Goal: Transaction & Acquisition: Book appointment/travel/reservation

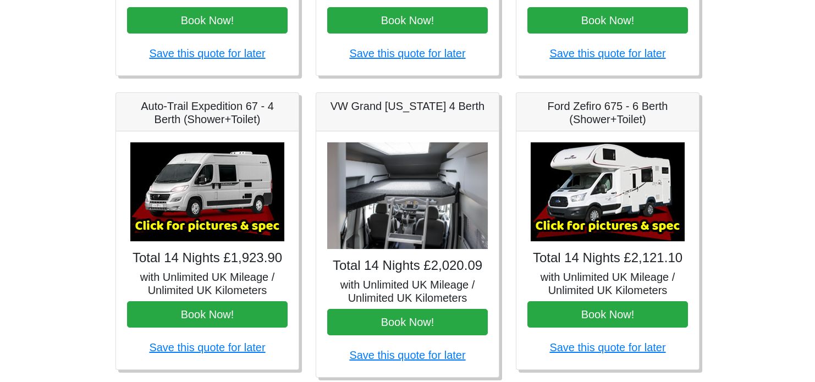
scroll to position [385, 0]
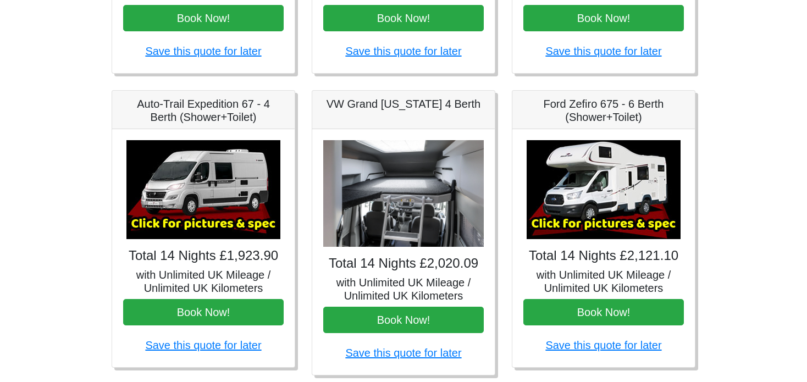
click at [168, 184] on img at bounding box center [203, 189] width 154 height 99
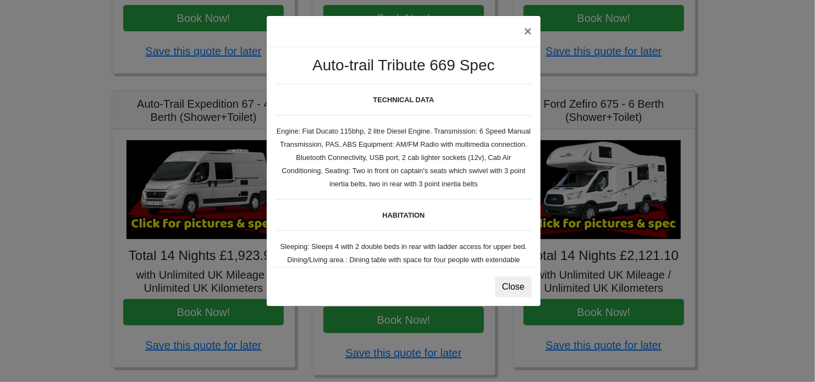
click at [168, 184] on body "CENTRAL RESERVATIONS FOR ALL ENQUIRIES 00 44 ( 0 ) 1942 778899 Easicampers Book…" at bounding box center [407, 164] width 815 height 1098
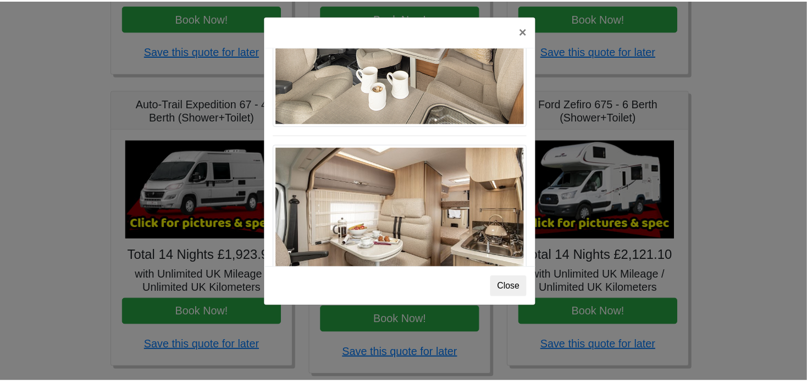
scroll to position [254, 0]
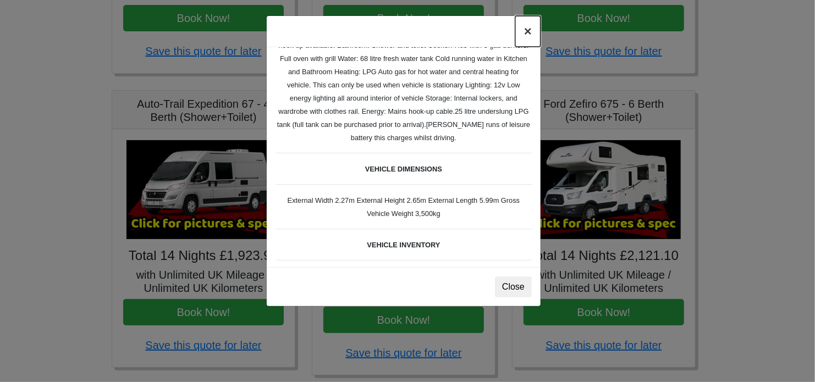
click at [527, 33] on button "×" at bounding box center [527, 31] width 25 height 31
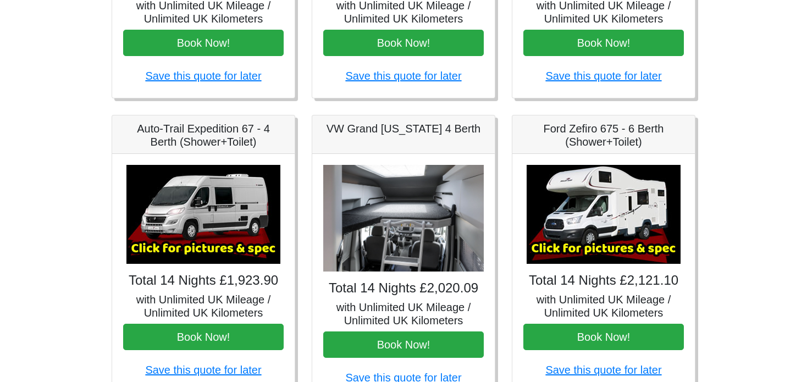
scroll to position [357, 0]
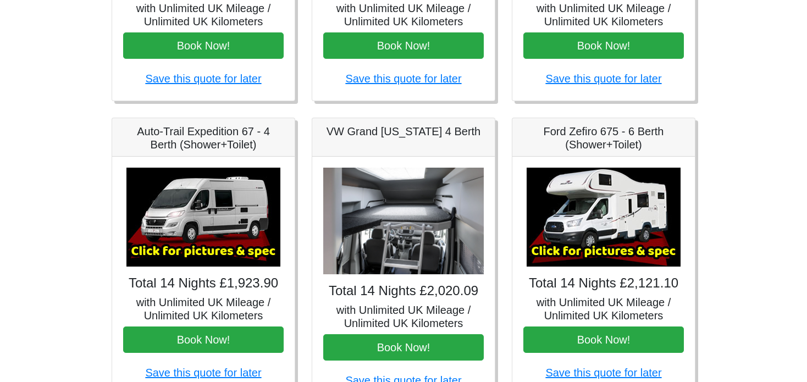
click at [380, 135] on h5 "VW Grand [US_STATE] 4 Berth" at bounding box center [403, 131] width 161 height 13
click at [390, 226] on img at bounding box center [403, 221] width 161 height 107
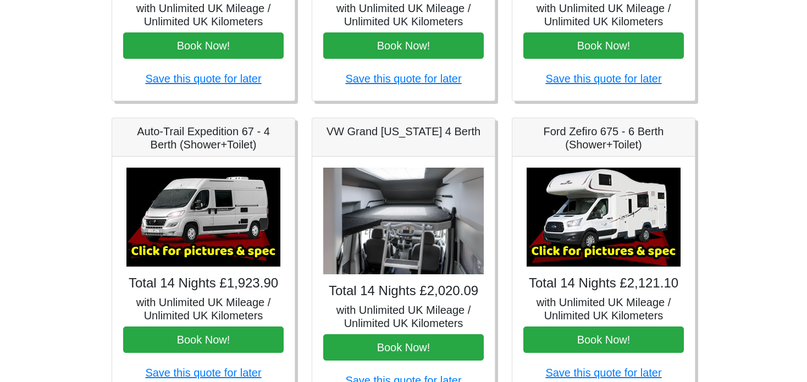
click at [390, 226] on img at bounding box center [403, 221] width 161 height 107
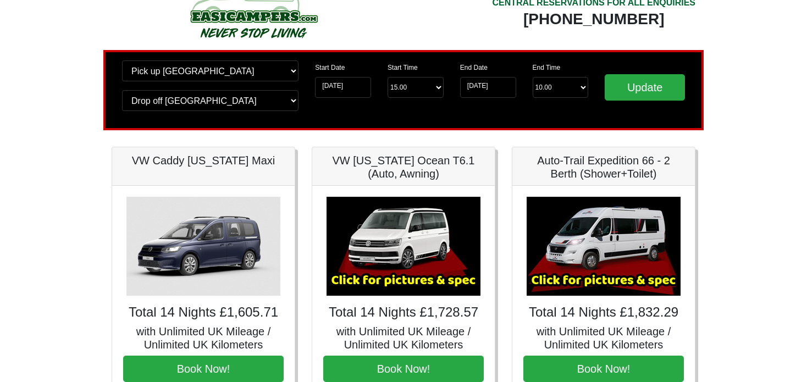
scroll to position [0, 0]
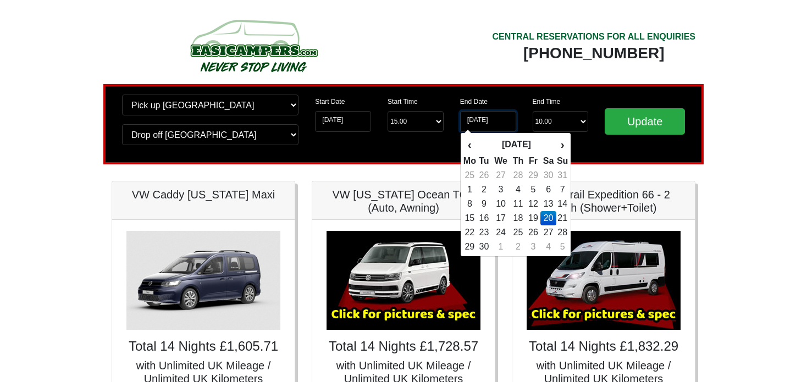
click at [502, 122] on input "20-06-2026" at bounding box center [488, 121] width 56 height 21
click at [552, 202] on td "13" at bounding box center [549, 204] width 16 height 14
type input "[DATE]"
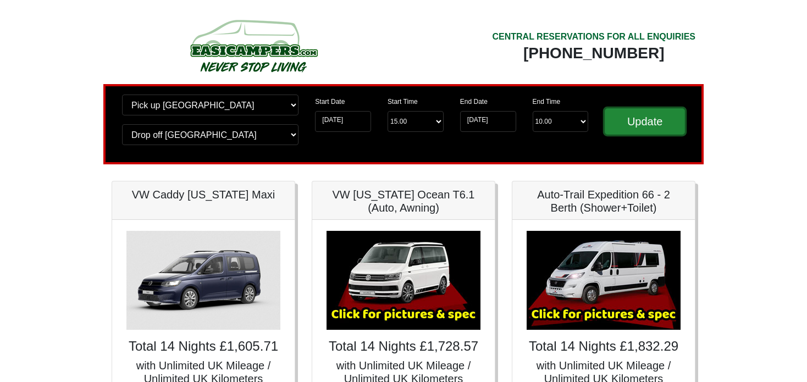
click at [668, 120] on input "Update" at bounding box center [645, 121] width 80 height 26
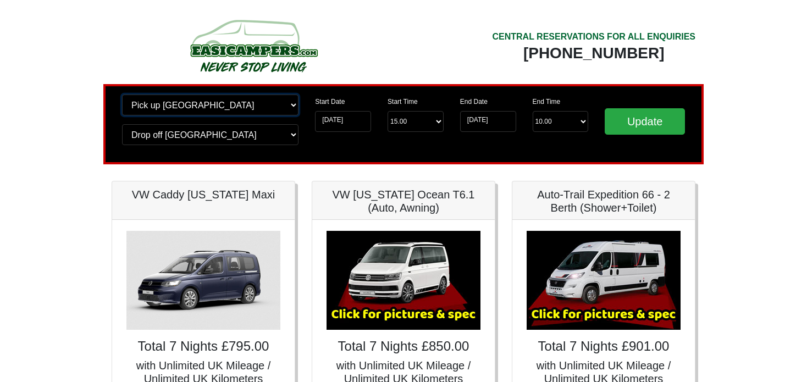
click at [293, 102] on select "Change pick up location? Pick up [GEOGRAPHIC_DATA] [GEOGRAPHIC_DATA] [GEOGRAPHI…" at bounding box center [210, 105] width 177 height 21
select select "GLA"
click at [122, 95] on select "Change pick up location? Pick up [GEOGRAPHIC_DATA] [GEOGRAPHIC_DATA] [GEOGRAPHI…" at bounding box center [210, 105] width 177 height 21
click at [297, 129] on select "Change drop off location? Drop off [GEOGRAPHIC_DATA] [GEOGRAPHIC_DATA] [GEOGRAP…" at bounding box center [210, 134] width 177 height 21
select select "GLA"
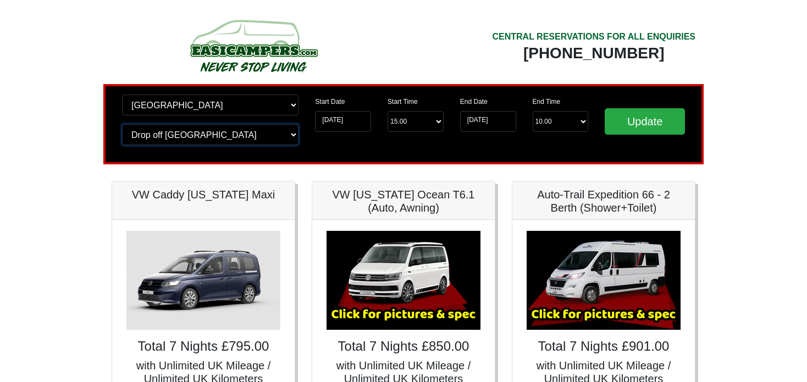
click at [122, 124] on select "Change drop off location? Drop off [GEOGRAPHIC_DATA] [GEOGRAPHIC_DATA] [GEOGRAP…" at bounding box center [210, 134] width 177 height 21
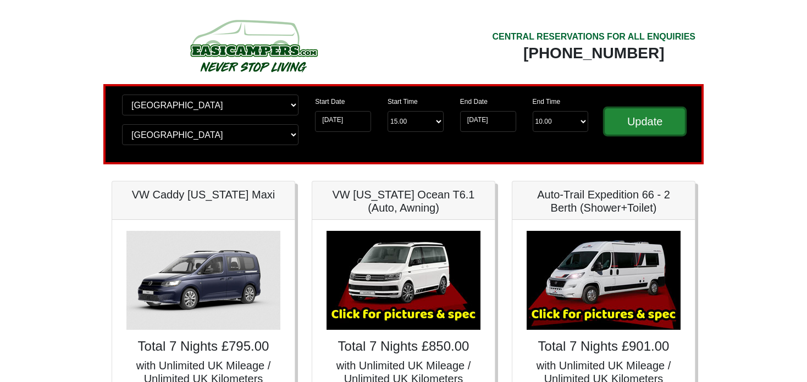
click at [651, 123] on input "Update" at bounding box center [645, 121] width 80 height 26
